Goal: Task Accomplishment & Management: Complete application form

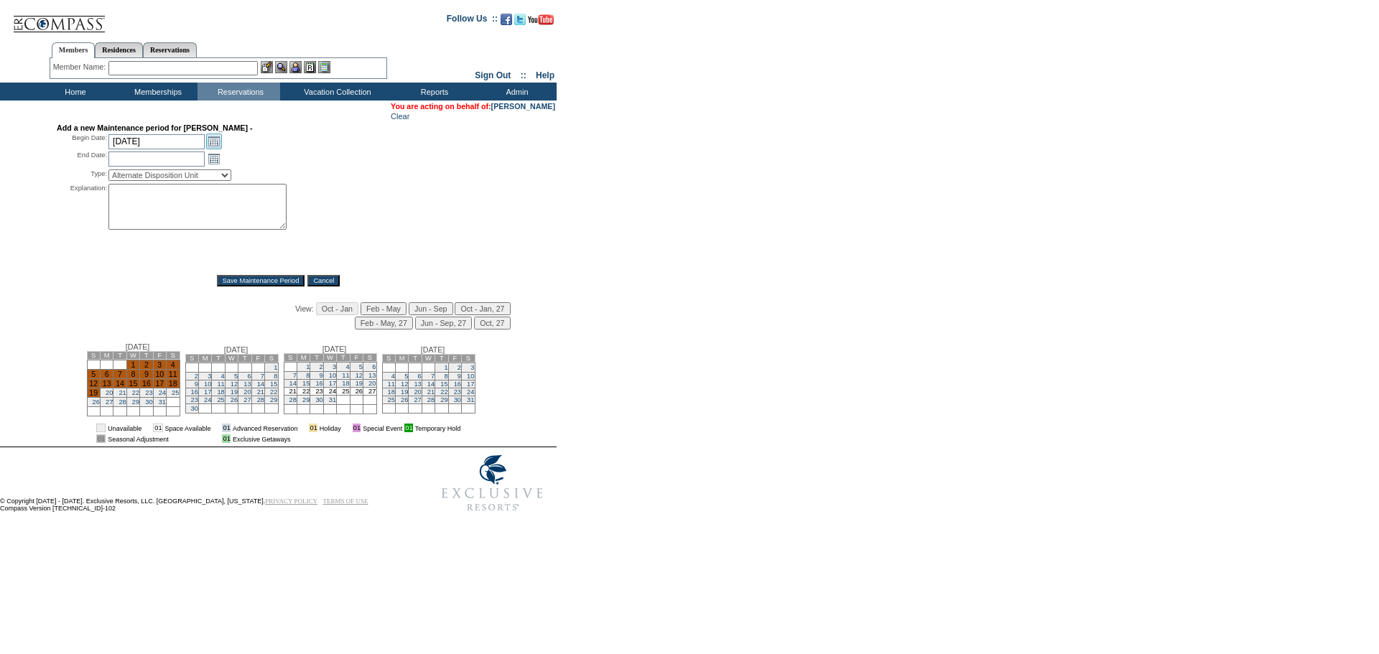
click at [209, 141] on link "Open the calendar popup." at bounding box center [214, 142] width 16 height 16
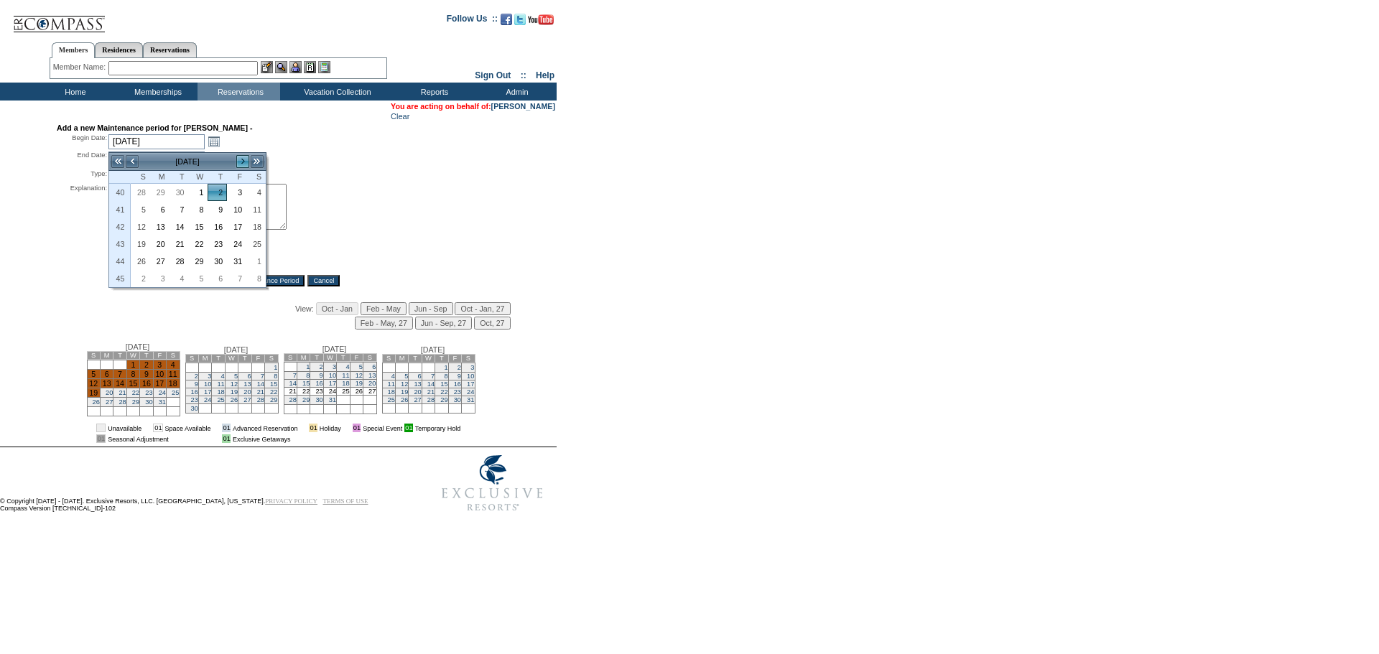
click at [245, 163] on link ">" at bounding box center [243, 161] width 14 height 14
click at [144, 243] on link "21" at bounding box center [140, 244] width 18 height 16
type input "[DATE]"
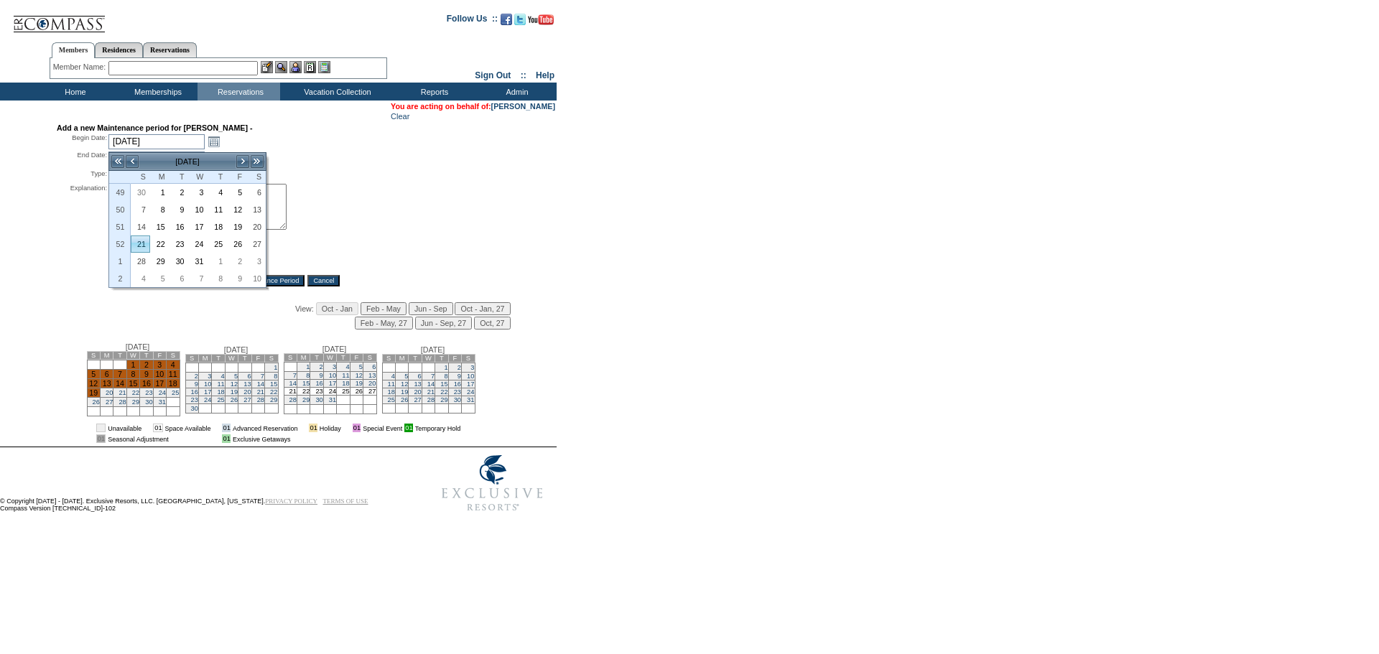
type input "[DATE]"
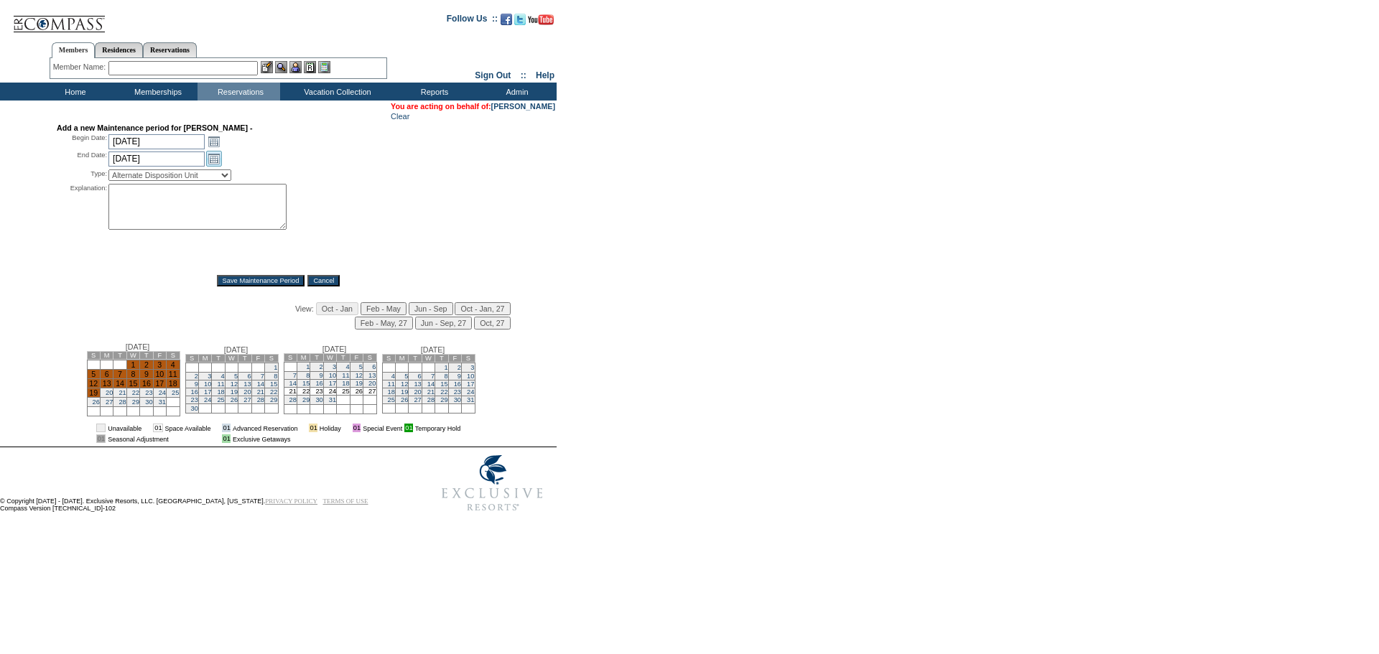
click at [214, 158] on link "Open the calendar popup." at bounding box center [214, 159] width 16 height 16
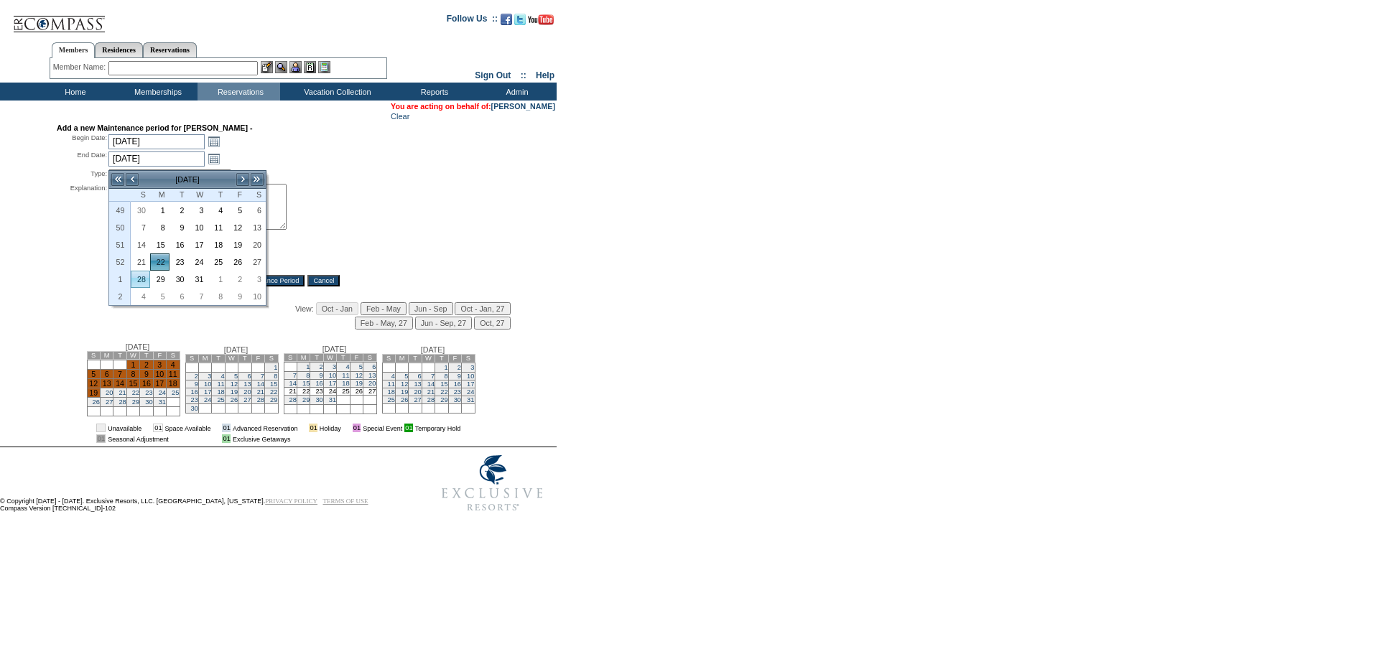
click at [142, 277] on link "28" at bounding box center [140, 279] width 18 height 16
type input "[DATE]"
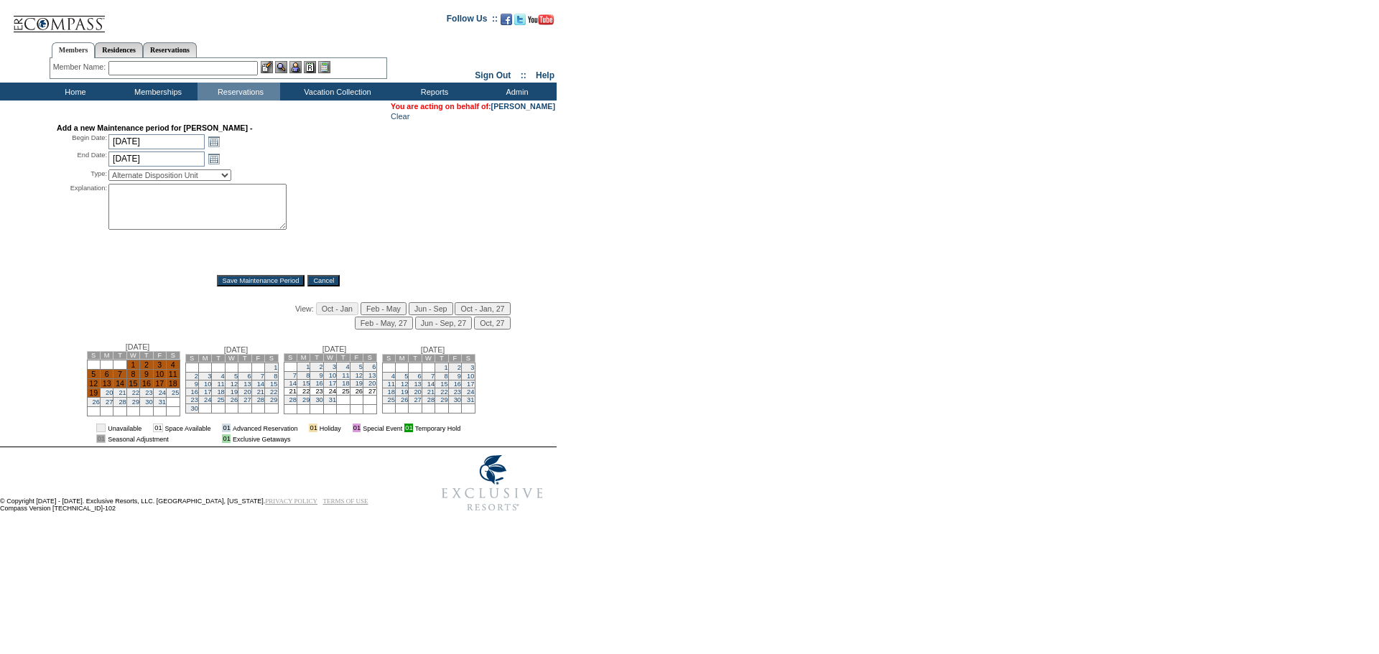
click at [207, 174] on select "Alternate Disposition Unit Business Hold Disposition Exclusive Alliance Partner…" at bounding box center [169, 174] width 123 height 11
select select "PropMaintBusinessHold"
click at [108, 173] on select "Alternate Disposition Unit Business Hold Disposition Exclusive Alliance Partner…" at bounding box center [169, 174] width 123 height 11
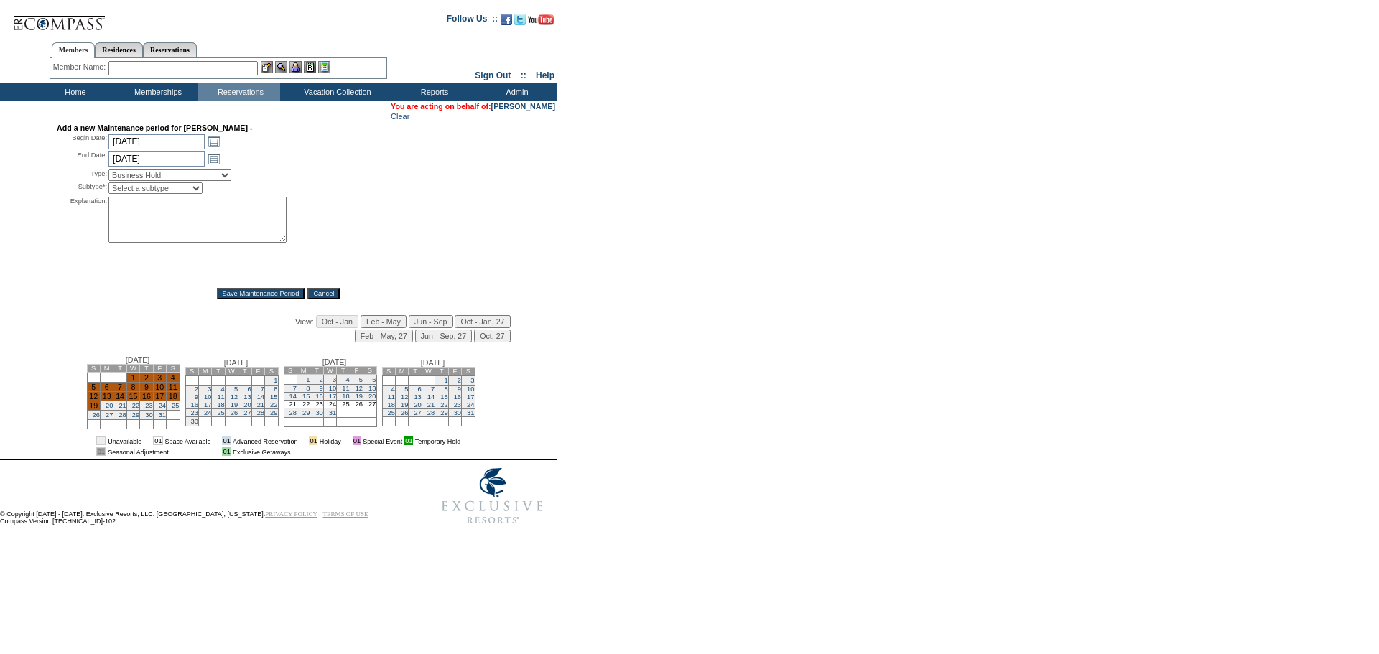
click at [182, 187] on select "Select a subtype Business Hold Pending Prospect Hold" at bounding box center [155, 187] width 94 height 11
select select "PropMaintBusinessHold-BusinessHold"
click at [108, 187] on select "Select a subtype Business Hold Pending Prospect Hold" at bounding box center [155, 187] width 94 height 11
click at [164, 215] on textarea at bounding box center [197, 220] width 178 height 46
type textarea "SH"
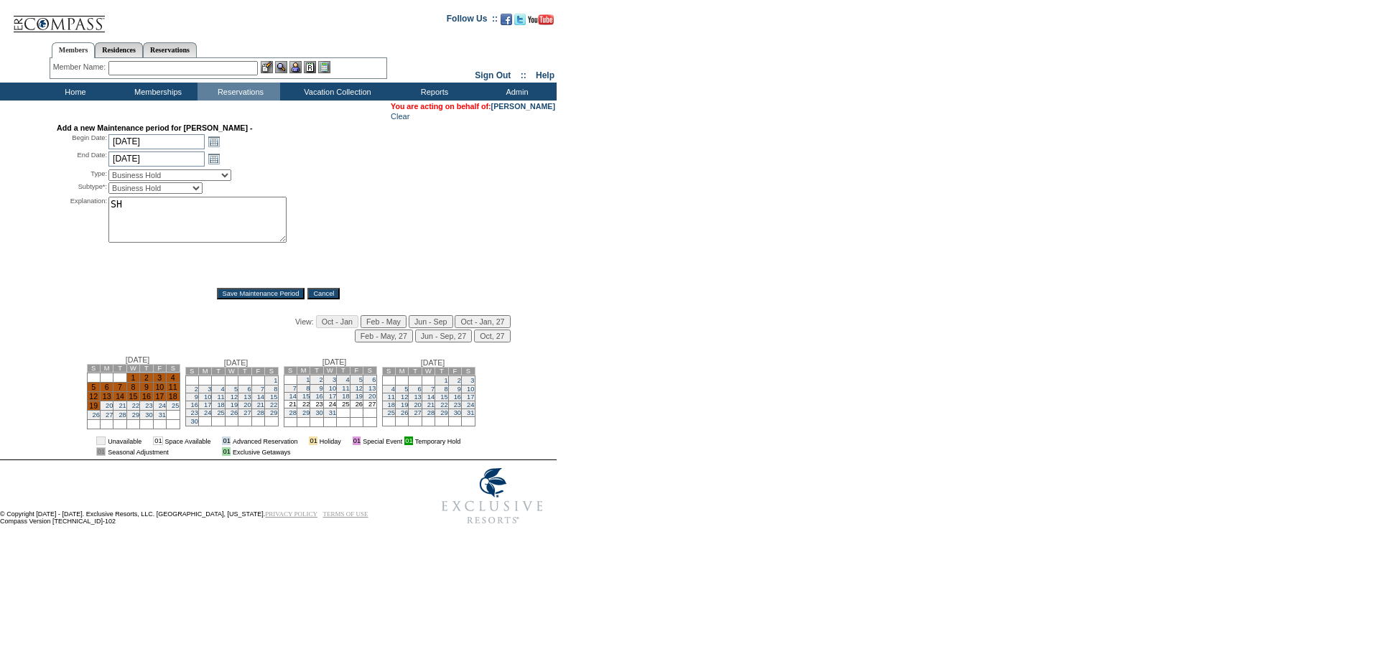
click at [238, 297] on input "Save Maintenance Period" at bounding box center [261, 293] width 88 height 11
